Goal: Complete application form

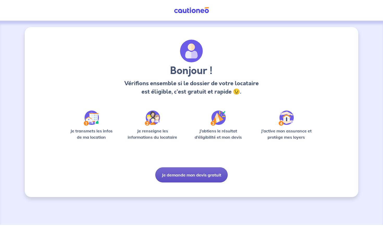
click at [178, 174] on button "Je demande mon devis gratuit" at bounding box center [191, 174] width 72 height 15
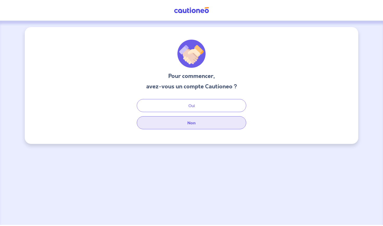
click at [197, 126] on button "Non" at bounding box center [191, 122] width 109 height 13
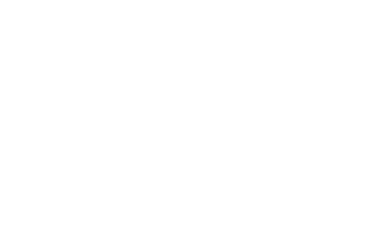
select select "FR"
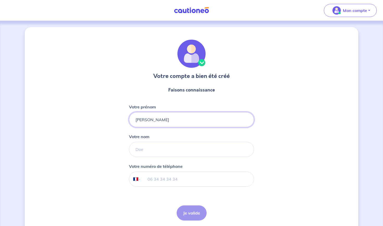
type input "[PERSON_NAME]"
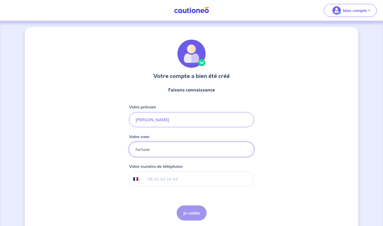
type input "fortune"
click at [153, 183] on input "tel" at bounding box center [197, 179] width 113 height 15
type input "06 29 97 70 16"
click at [188, 214] on button "Je valide" at bounding box center [192, 212] width 30 height 15
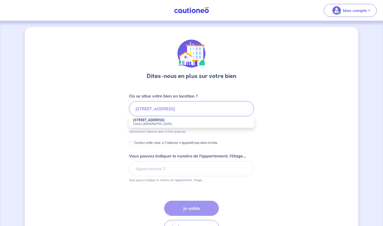
drag, startPoint x: 254, startPoint y: 86, endPoint x: 206, endPoint y: 122, distance: 59.8
click at [206, 122] on small "Contes, [GEOGRAPHIC_DATA]" at bounding box center [191, 124] width 117 height 4
type input "[STREET_ADDRESS]"
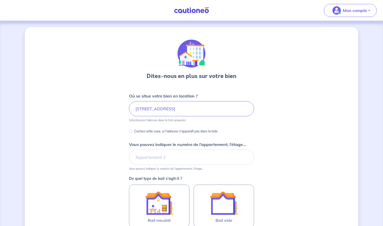
click at [130, 132] on input "Cochez cette case, si l'adresse n'apparaît pas dans la liste" at bounding box center [130, 131] width 3 height 3
checkbox input "true"
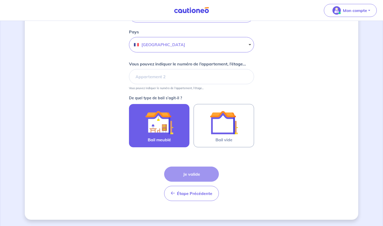
scroll to position [166, 0]
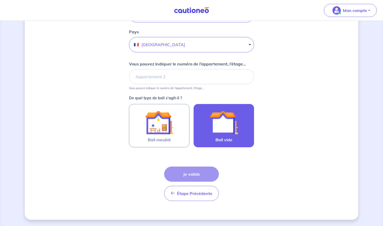
click at [223, 135] on img at bounding box center [224, 122] width 28 height 28
click at [0, 0] on input "Bail vide" at bounding box center [0, 0] width 0 height 0
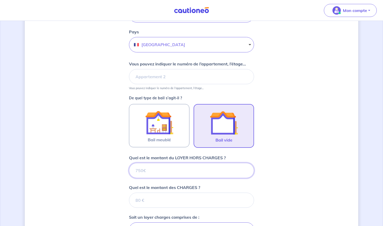
scroll to position [262, 0]
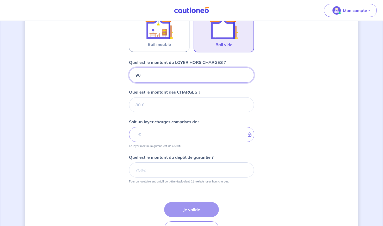
type input "900"
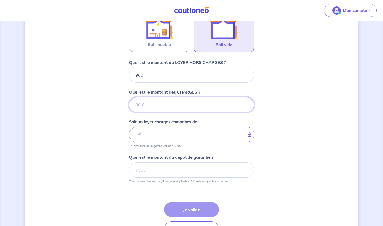
click at [168, 107] on input "Quel est le montant des CHARGES ?" at bounding box center [191, 104] width 125 height 15
type input "0"
type input "900"
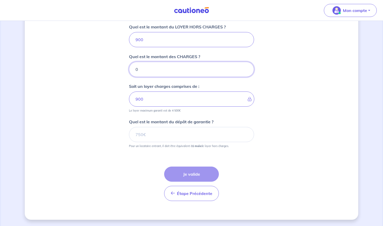
scroll to position [297, 0]
type input "0"
click at [178, 139] on input "Quel est le montant du dépôt de garantie ?" at bounding box center [191, 134] width 125 height 15
type input "900"
click at [197, 173] on button "Je valide" at bounding box center [191, 173] width 55 height 15
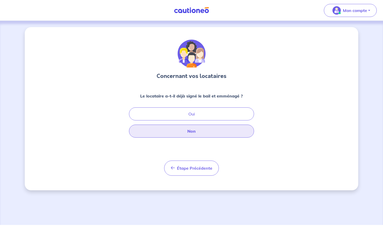
click at [201, 131] on button "Non" at bounding box center [191, 131] width 125 height 13
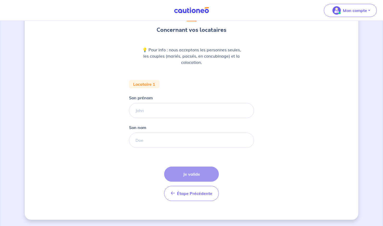
scroll to position [46, 0]
click at [167, 110] on input "Son prénom" at bounding box center [191, 110] width 125 height 15
type input "[PERSON_NAME]"
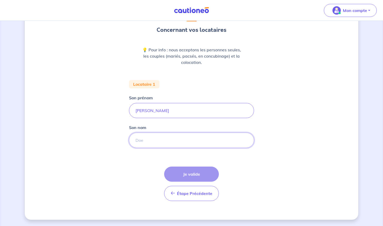
click at [170, 141] on input "Son nom" at bounding box center [191, 140] width 125 height 15
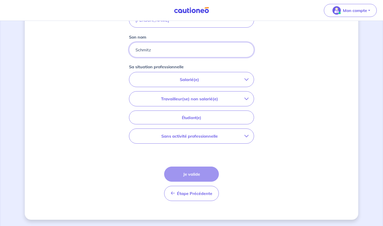
scroll to position [137, 0]
type input "Schmitz"
click at [200, 197] on button "Étape Précédente Précédent" at bounding box center [191, 193] width 55 height 15
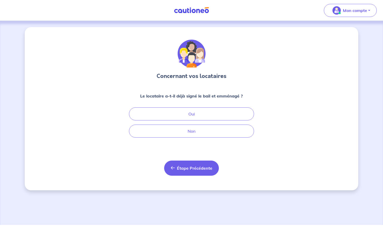
click at [196, 168] on span "Étape Précédente" at bounding box center [194, 167] width 35 height 5
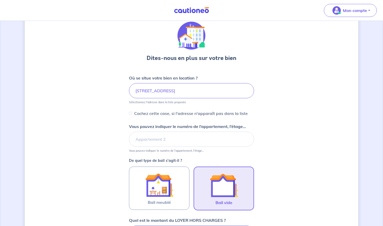
scroll to position [18, 0]
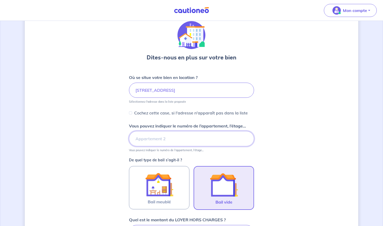
click at [165, 140] on input "Vous pouvez indiquer le numéro de l’appartement, l’étage..." at bounding box center [191, 138] width 125 height 15
type input "&"
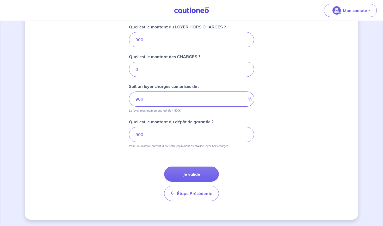
scroll to position [211, 0]
type input "1er etage"
click at [208, 174] on button "Je valide" at bounding box center [191, 173] width 55 height 15
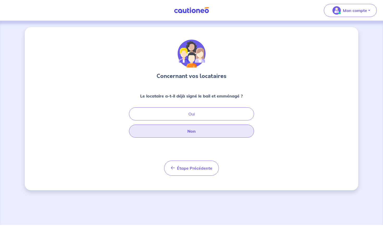
click at [205, 131] on button "Non" at bounding box center [191, 131] width 125 height 13
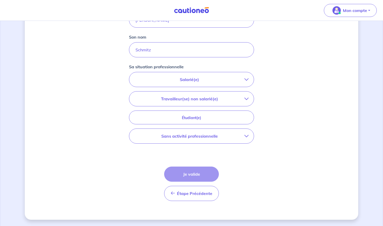
scroll to position [137, 0]
click at [243, 79] on p "Salarié(e)" at bounding box center [189, 79] width 110 height 6
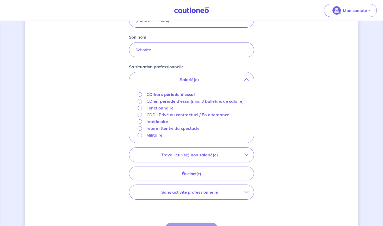
click at [241, 158] on p "Travailleur(se) non salarié(e)" at bounding box center [189, 155] width 110 height 6
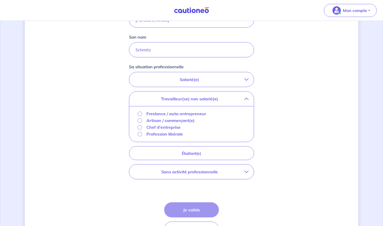
click at [163, 128] on p "Chef d'entreprise" at bounding box center [163, 127] width 34 height 6
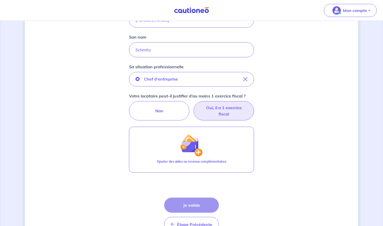
click at [233, 111] on label "Oui, il a 1 exercice fiscal" at bounding box center [224, 110] width 60 height 19
click at [193, 104] on input "Oui, il a 1 exercice fiscal" at bounding box center [191, 102] width 3 height 3
radio input "true"
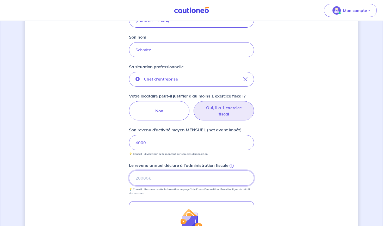
click at [181, 180] on input "Le revenu annuel déclaré à l'administration fiscale i" at bounding box center [191, 177] width 125 height 15
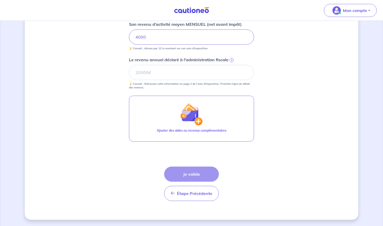
scroll to position [242, 0]
click at [193, 175] on div "Étape Précédente Précédent Je valide Je valide" at bounding box center [191, 183] width 55 height 34
click at [139, 76] on input "Le revenu annuel déclaré à l'administration fiscale i" at bounding box center [191, 72] width 125 height 15
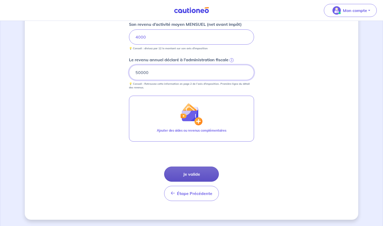
type input "50000"
click at [183, 174] on button "Je valide" at bounding box center [191, 173] width 55 height 15
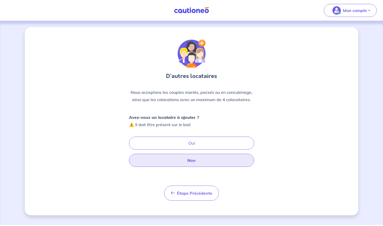
click at [197, 164] on button "Non" at bounding box center [191, 160] width 125 height 13
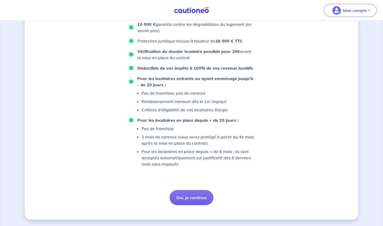
scroll to position [363, 0]
click at [352, 10] on p "Mon compte" at bounding box center [355, 10] width 24 height 6
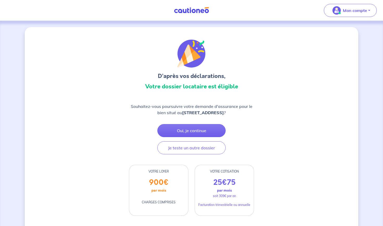
scroll to position [0, 0]
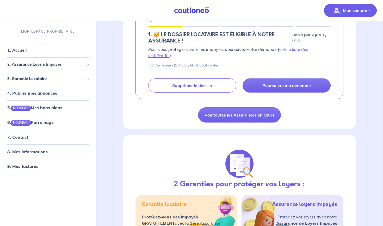
scroll to position [104, 0]
click at [24, 48] on link "1. Accueil" at bounding box center [16, 49] width 19 height 5
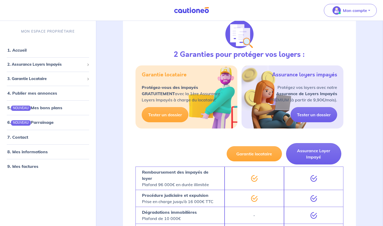
scroll to position [234, 0]
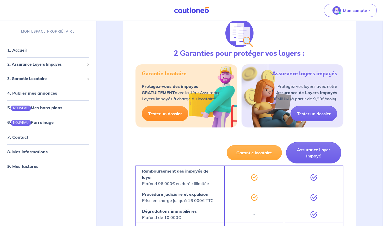
click at [169, 113] on link "Tester un dossier" at bounding box center [165, 113] width 47 height 15
